Goal: Task Accomplishment & Management: Manage account settings

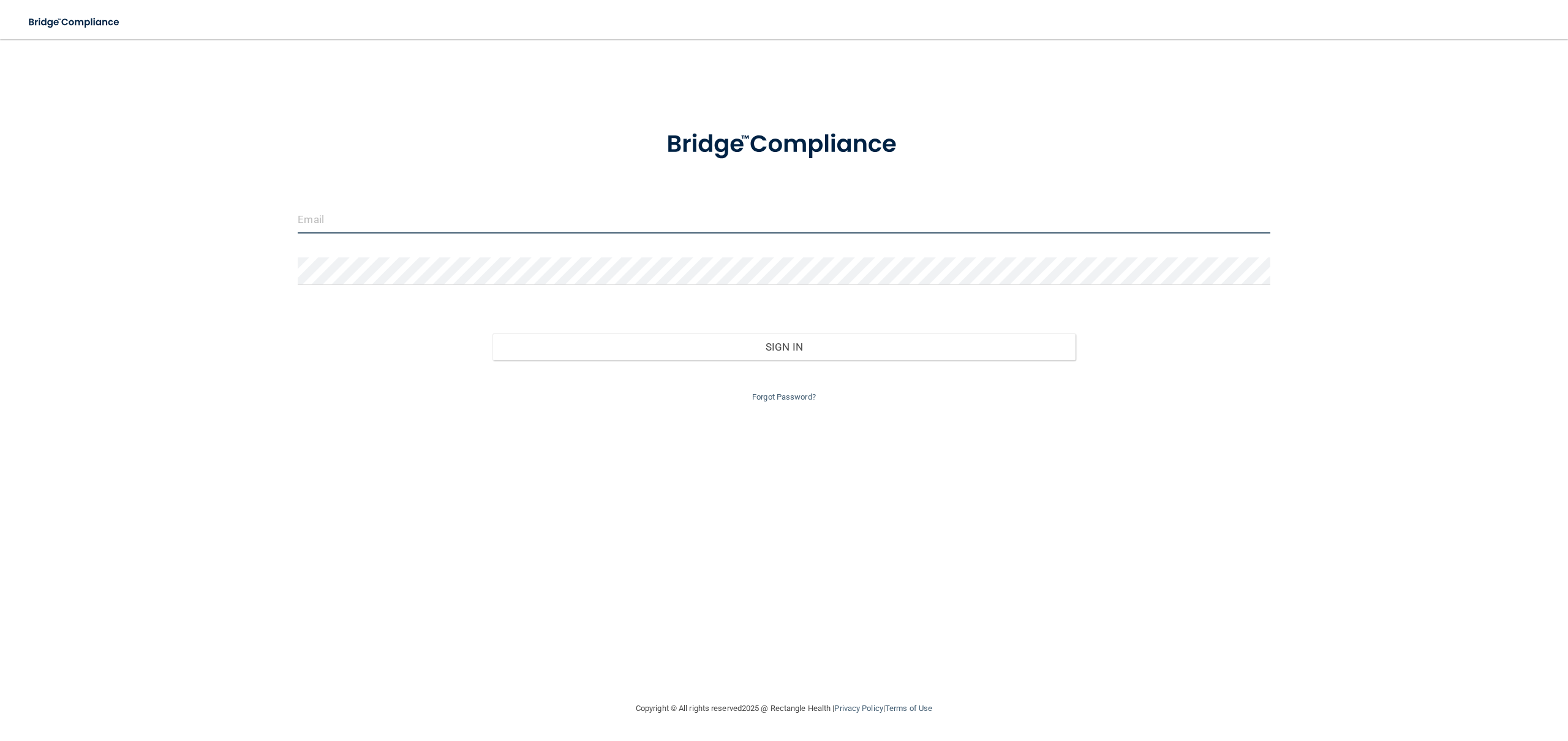
click at [515, 218] on input "email" at bounding box center [783, 220] width 972 height 28
drag, startPoint x: 736, startPoint y: 519, endPoint x: 798, endPoint y: 510, distance: 62.6
click at [736, 519] on div "Invalid email/password. You don't have permission to access that page. Sign In …" at bounding box center [783, 370] width 1519 height 638
click at [1171, 502] on div "Invalid email/password. You don't have permission to access that page. Sign In …" at bounding box center [783, 370] width 1519 height 638
click at [567, 211] on input "email" at bounding box center [783, 220] width 972 height 28
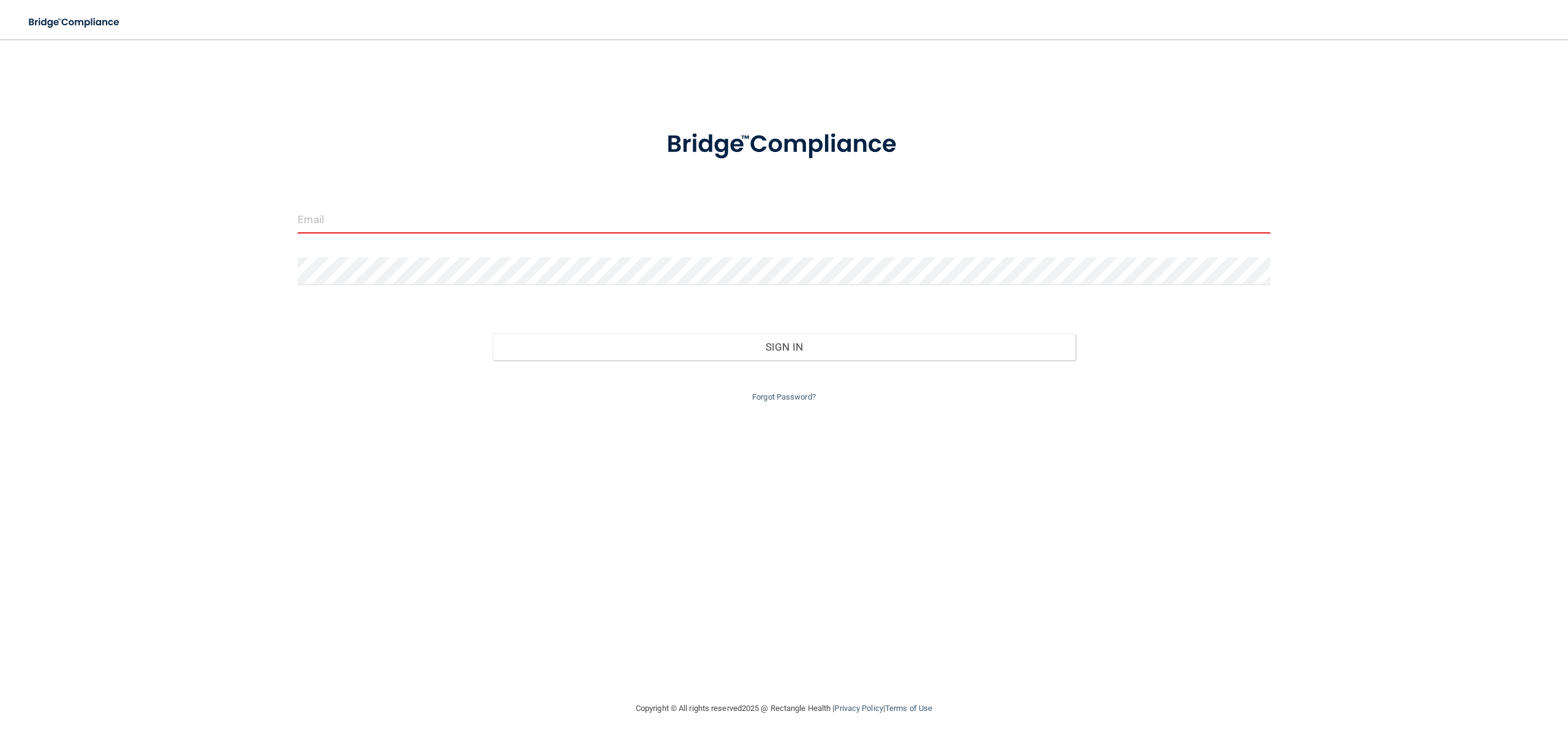
type input "[EMAIL_ADDRESS][DOMAIN_NAME]"
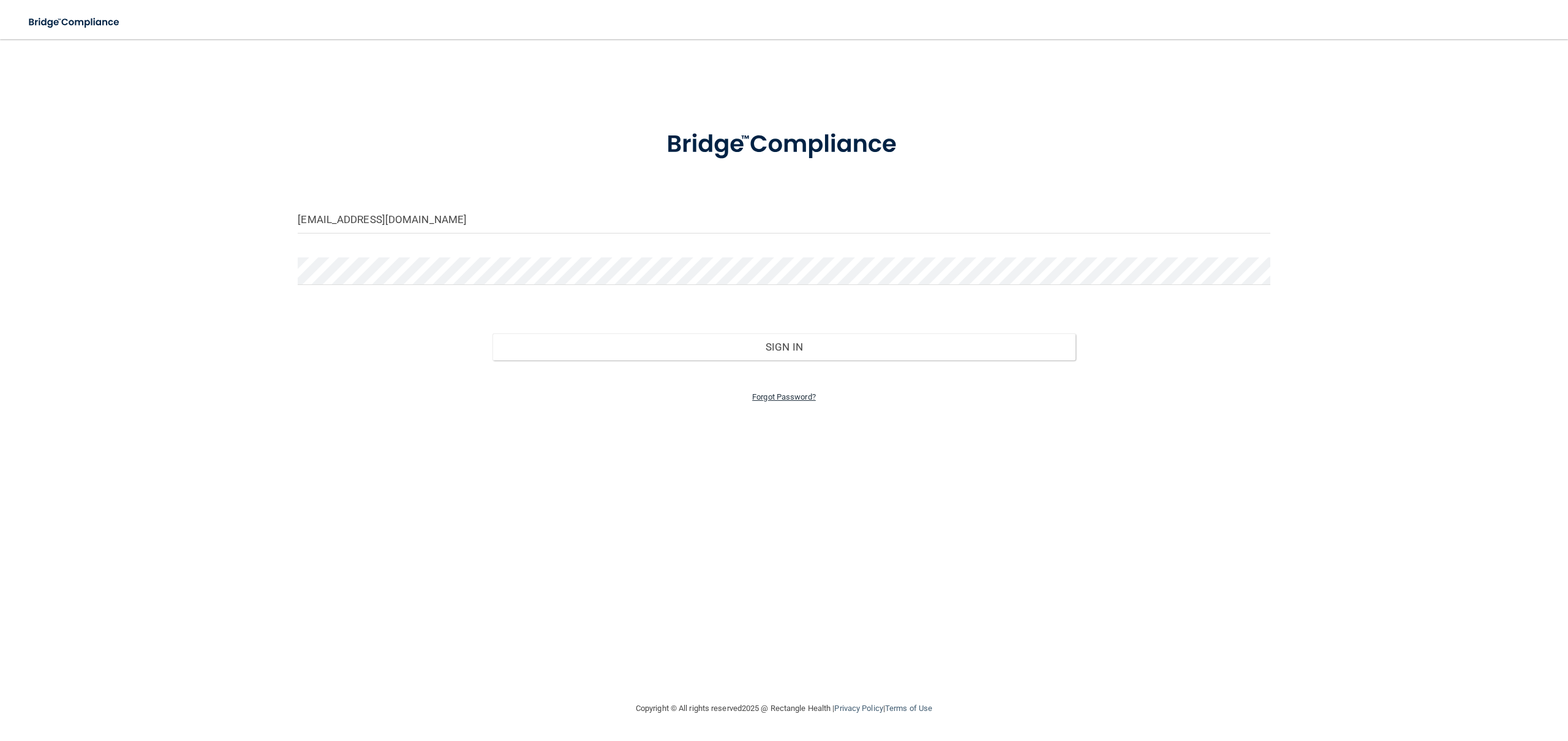
click at [788, 398] on link "Forgot Password?" at bounding box center [784, 397] width 64 height 9
click at [679, 260] on input "email" at bounding box center [784, 257] width 506 height 28
type input "[EMAIL_ADDRESS][DOMAIN_NAME]"
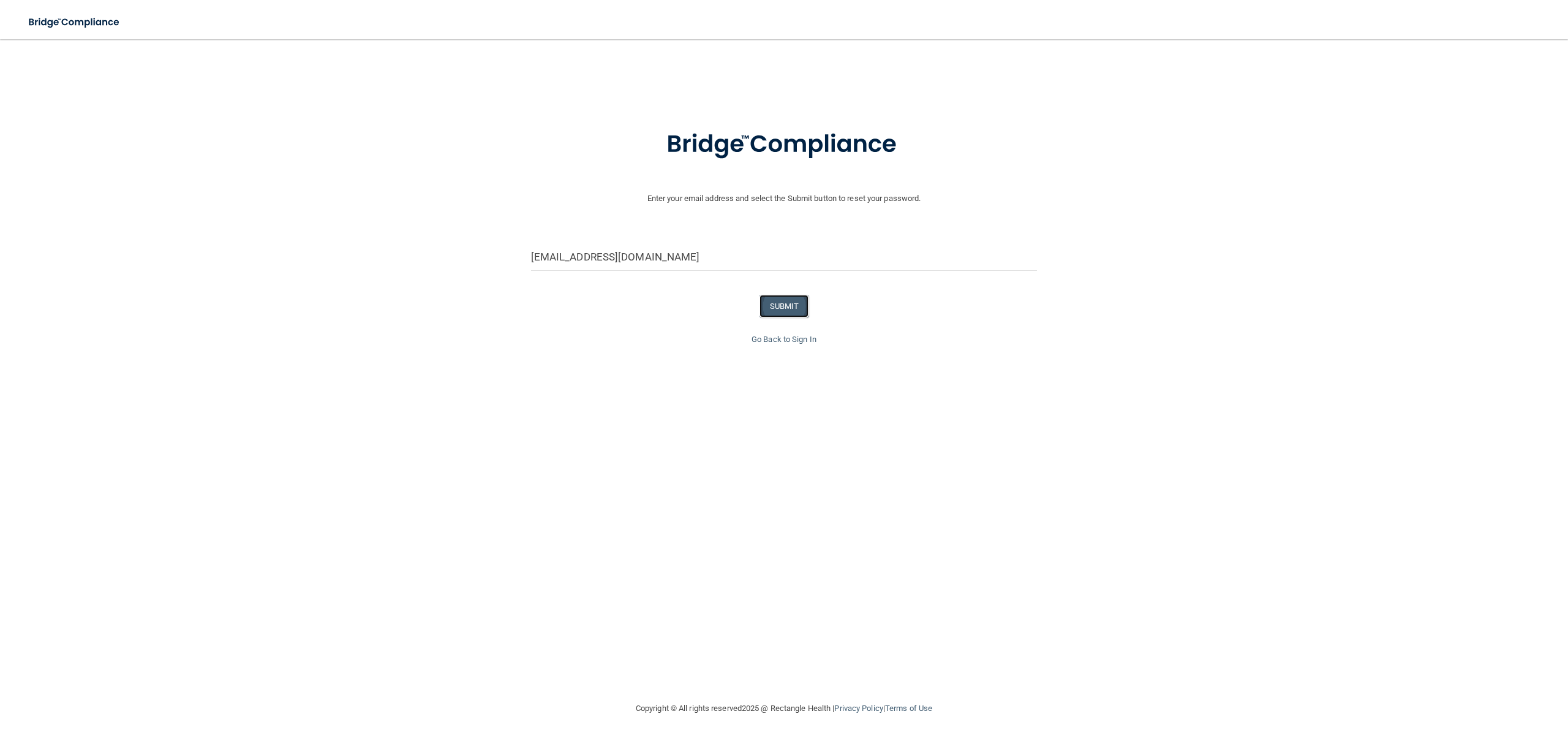
click at [803, 313] on button "SUBMIT" at bounding box center [784, 306] width 49 height 22
